Goal: Information Seeking & Learning: Learn about a topic

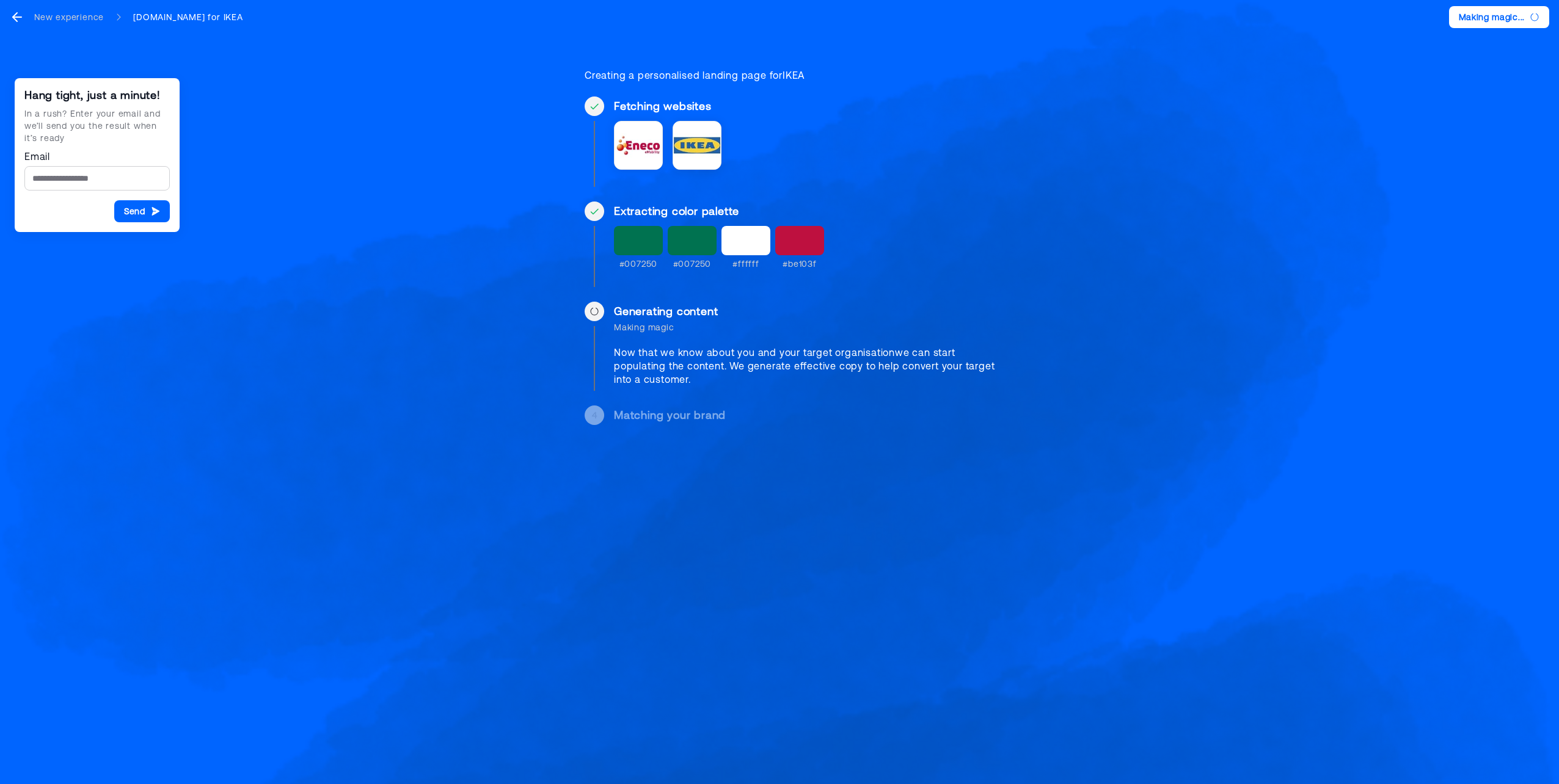
click at [373, 215] on div "Hang tight, just a minute! In a rush? Enter your email and we’ll send you the r…" at bounding box center [780, 227] width 1559 height 455
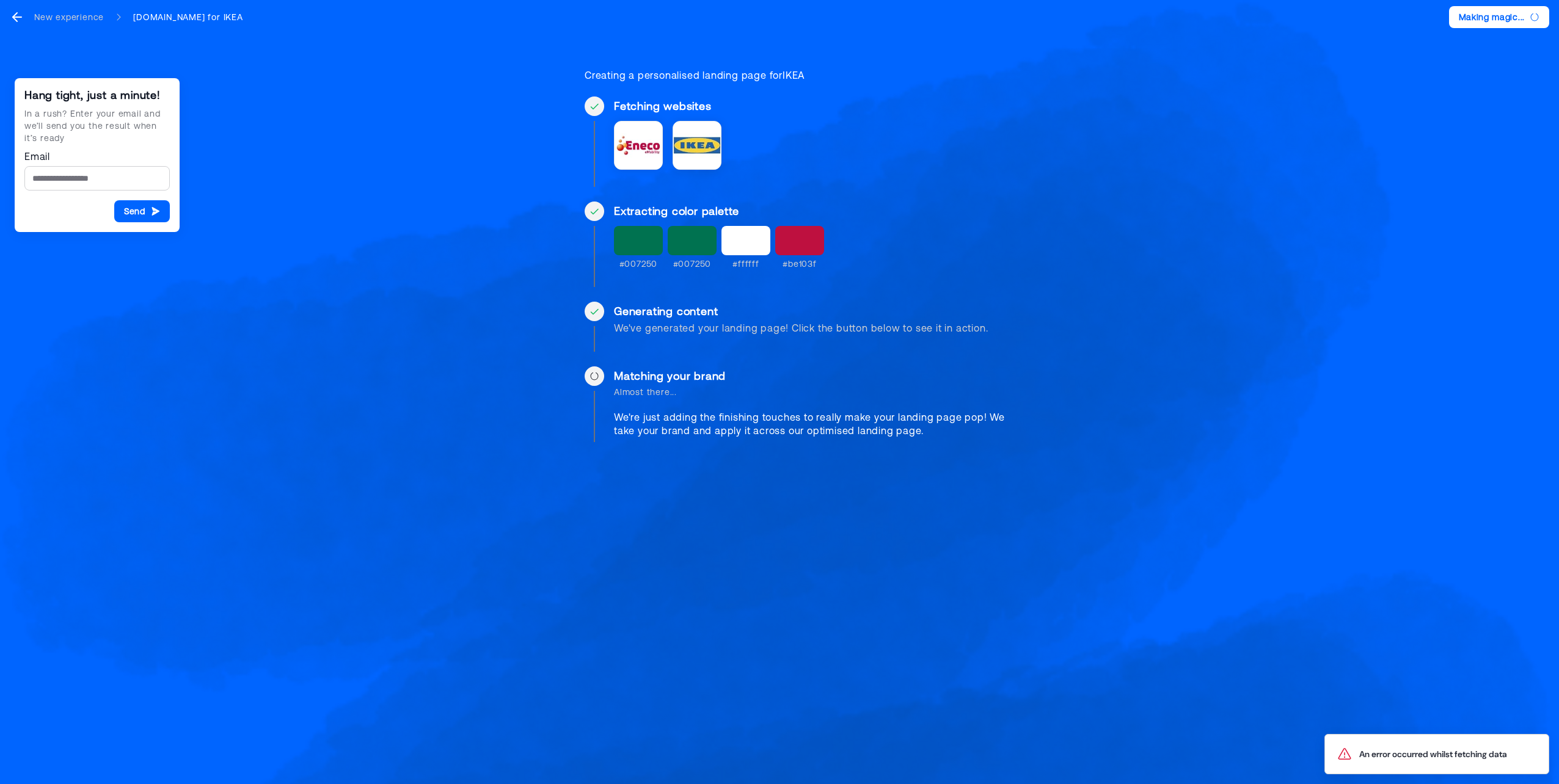
click at [432, 273] on div "Hang tight, just a minute! In a rush? Enter your email and we’ll send you the r…" at bounding box center [780, 233] width 1559 height 467
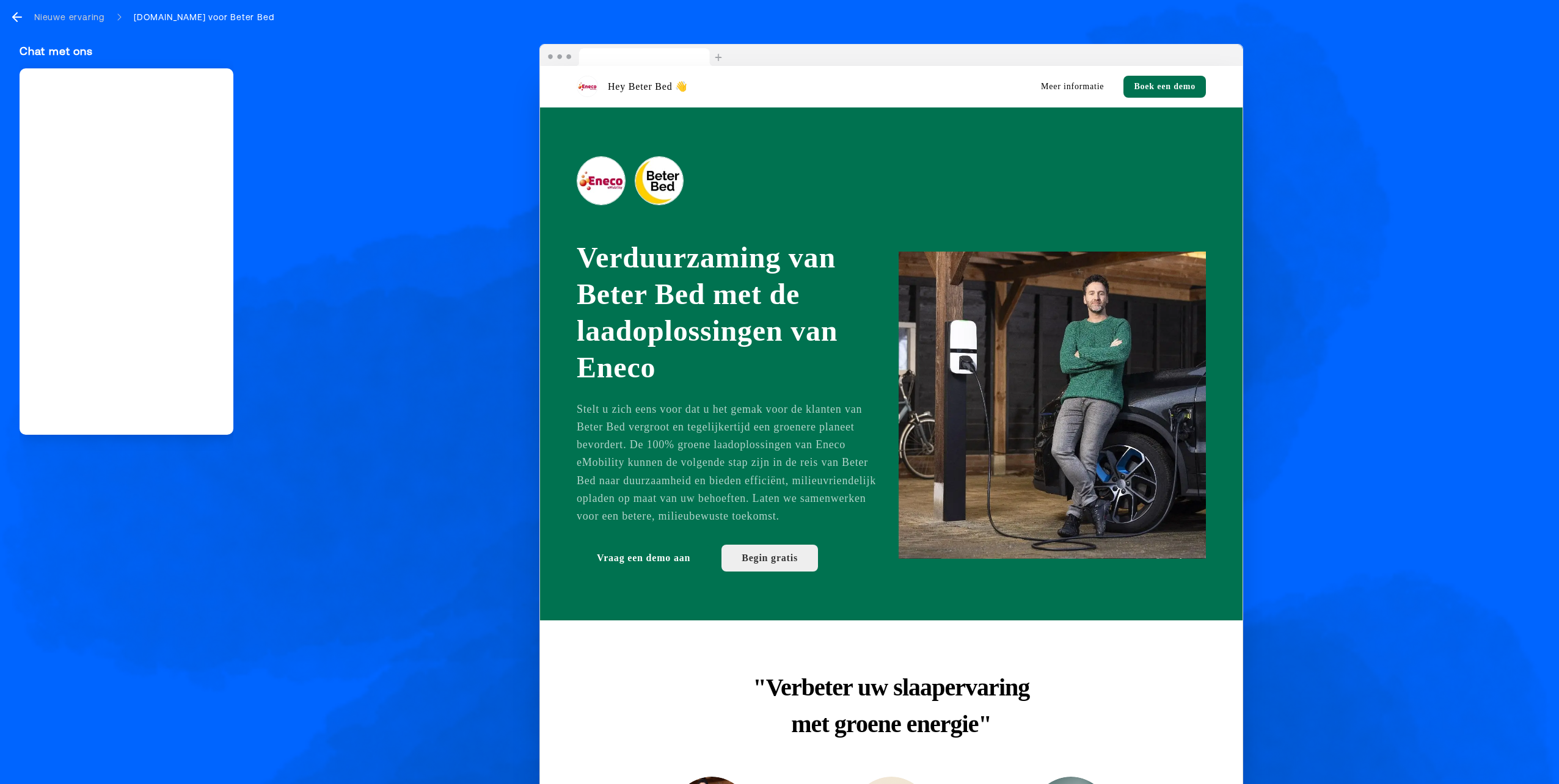
click at [464, 238] on div "Hey Beter Bed 👋 Meer informatie Boek een demo Verduurzaming van [PERSON_NAME] B…" at bounding box center [891, 420] width 1296 height 755
